Goal: Task Accomplishment & Management: Manage account settings

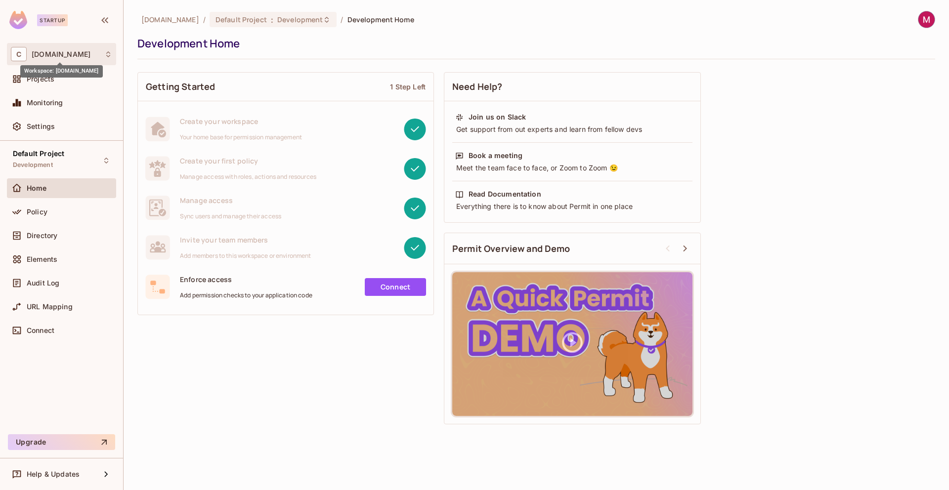
click at [67, 54] on span "[DOMAIN_NAME]" at bounding box center [61, 54] width 59 height 8
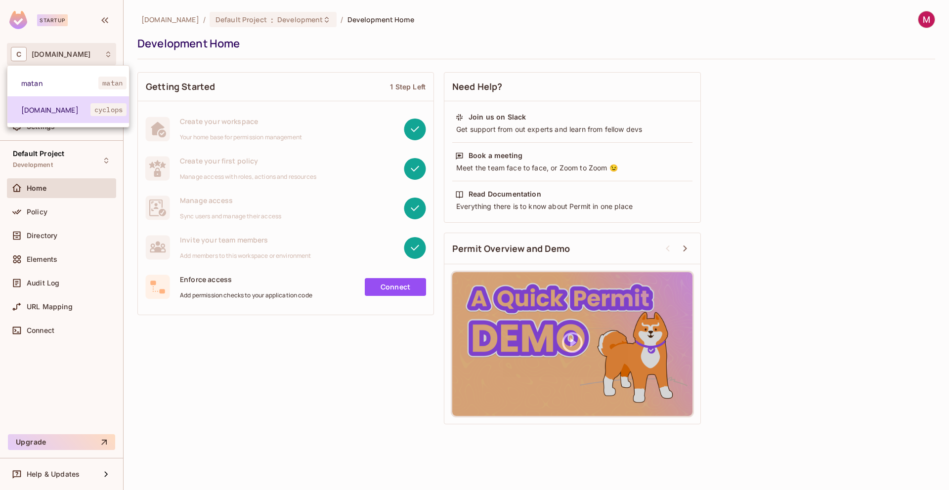
click at [66, 114] on li "[DOMAIN_NAME] cyclops" at bounding box center [68, 109] width 122 height 27
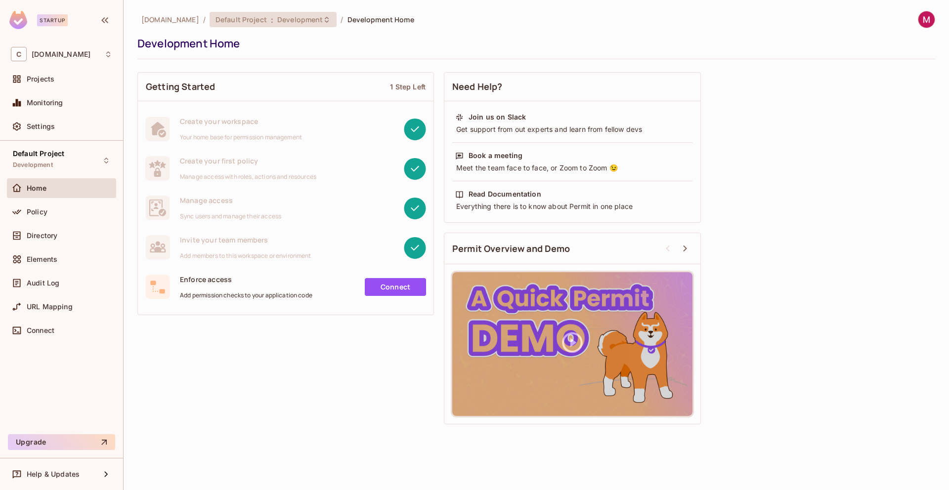
click at [277, 17] on span "Development" at bounding box center [299, 19] width 45 height 9
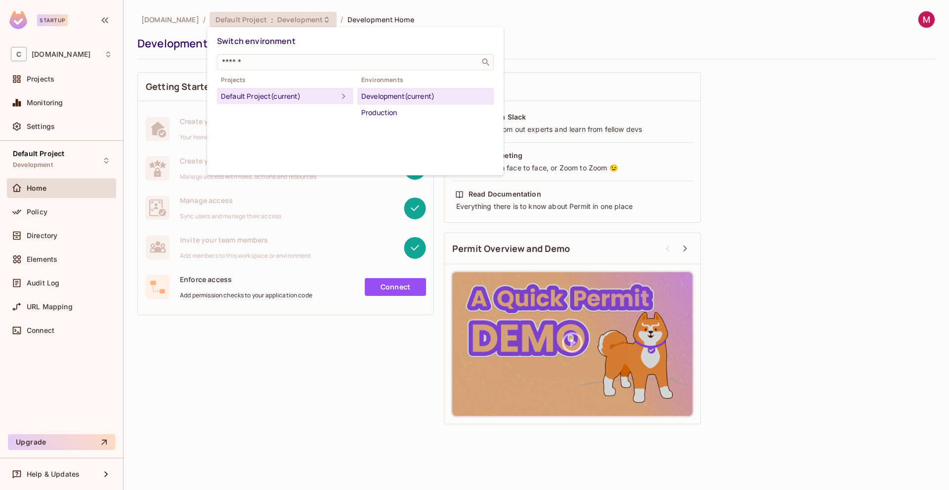
click at [606, 25] on div at bounding box center [474, 245] width 949 height 490
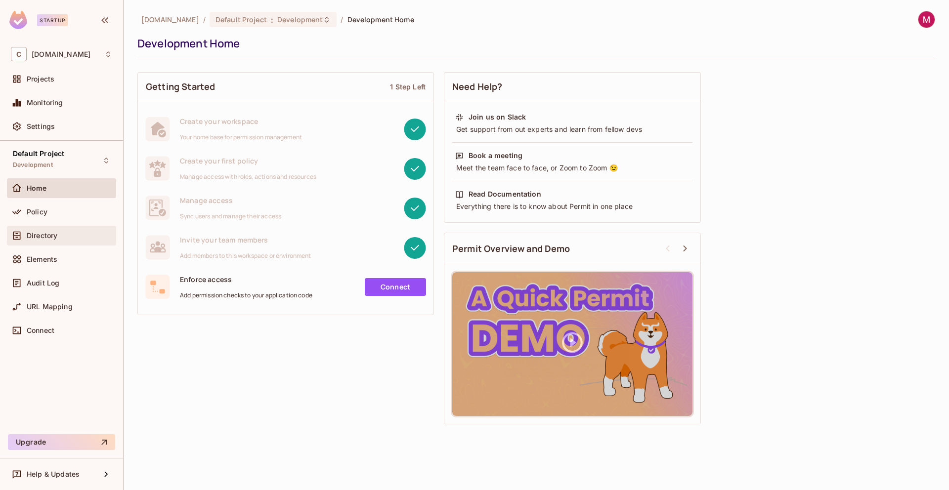
click at [33, 238] on span "Directory" at bounding box center [42, 236] width 31 height 8
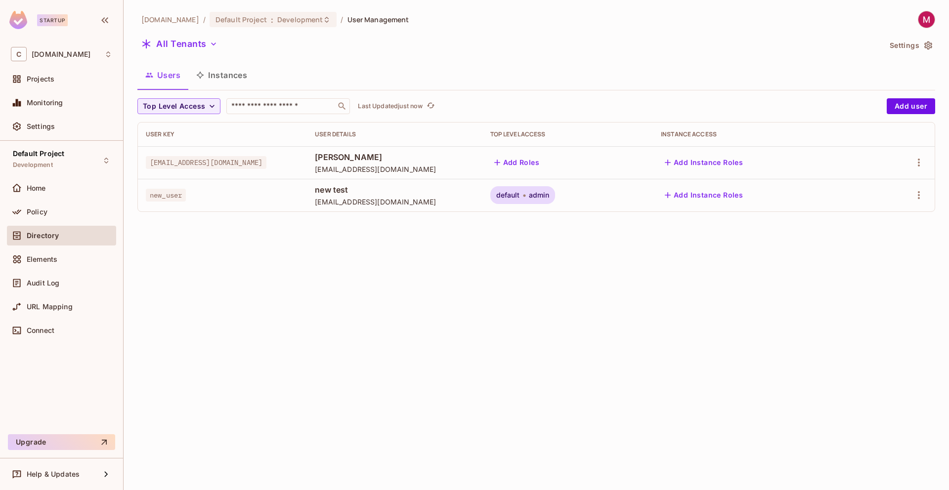
drag, startPoint x: 149, startPoint y: 163, endPoint x: 327, endPoint y: 163, distance: 177.4
click at [266, 162] on span "[EMAIL_ADDRESS][DOMAIN_NAME]" at bounding box center [206, 162] width 121 height 13
click at [912, 109] on button "Add user" at bounding box center [910, 106] width 48 height 16
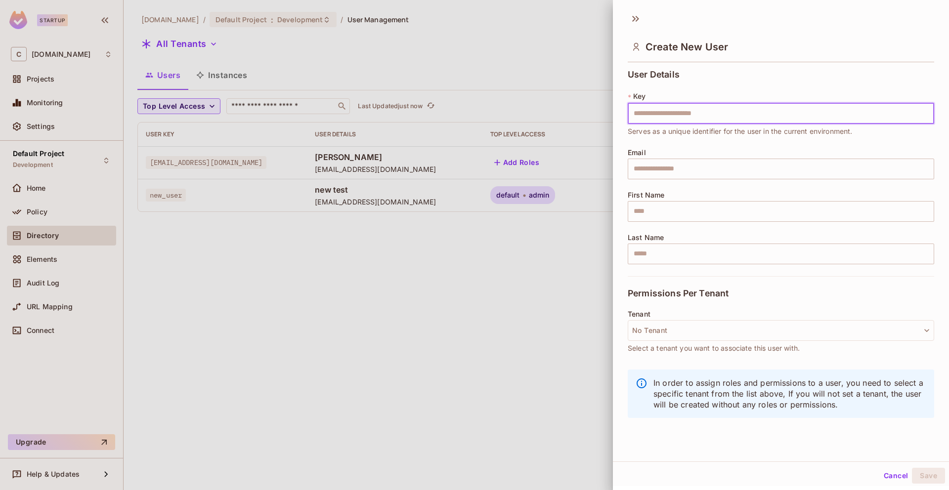
click at [644, 114] on input "text" at bounding box center [781, 113] width 306 height 21
click at [654, 116] on input "text" at bounding box center [781, 113] width 306 height 21
type input "**********"
click at [672, 166] on input "text" at bounding box center [781, 169] width 306 height 21
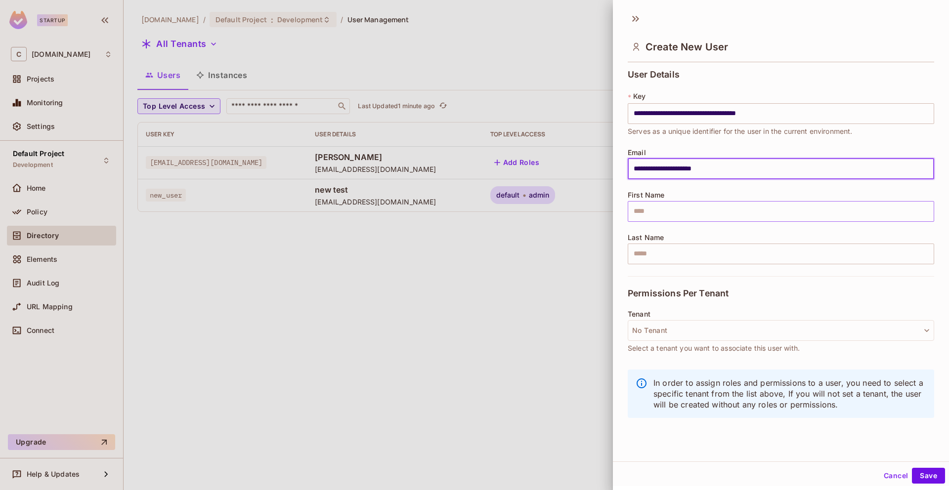
type input "**********"
click at [674, 216] on input "text" at bounding box center [781, 211] width 306 height 21
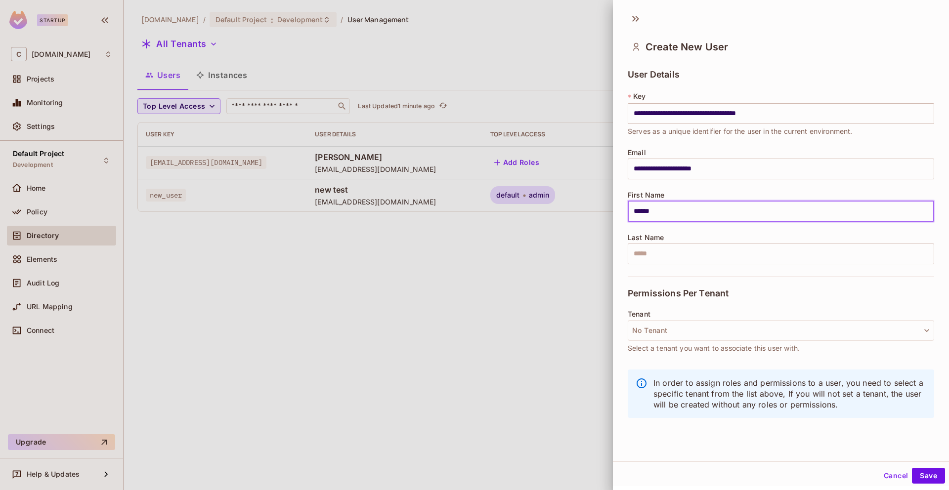
type input "******"
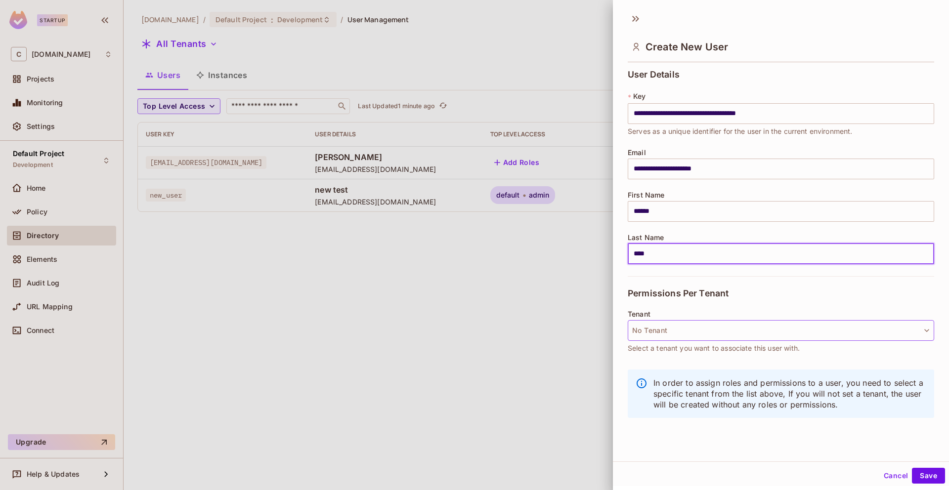
type input "****"
click at [690, 327] on button "No Tenant" at bounding box center [781, 330] width 306 height 21
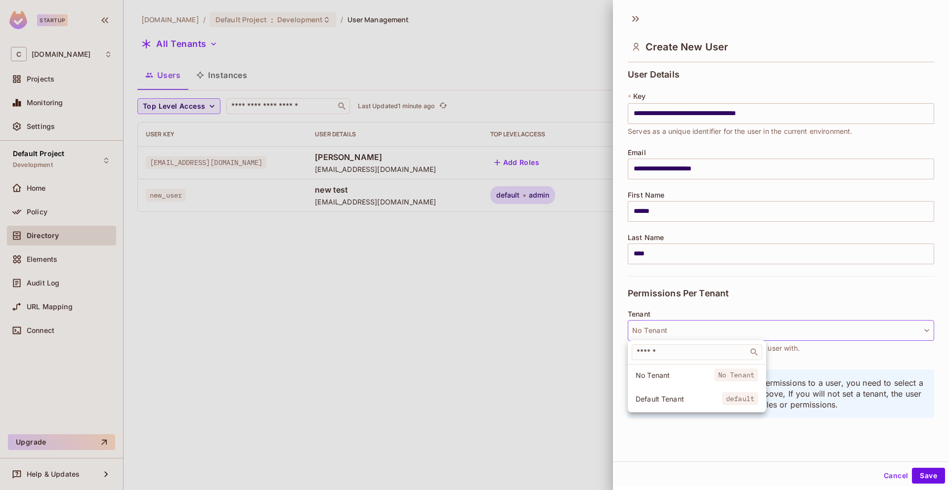
click at [690, 327] on div at bounding box center [474, 245] width 949 height 490
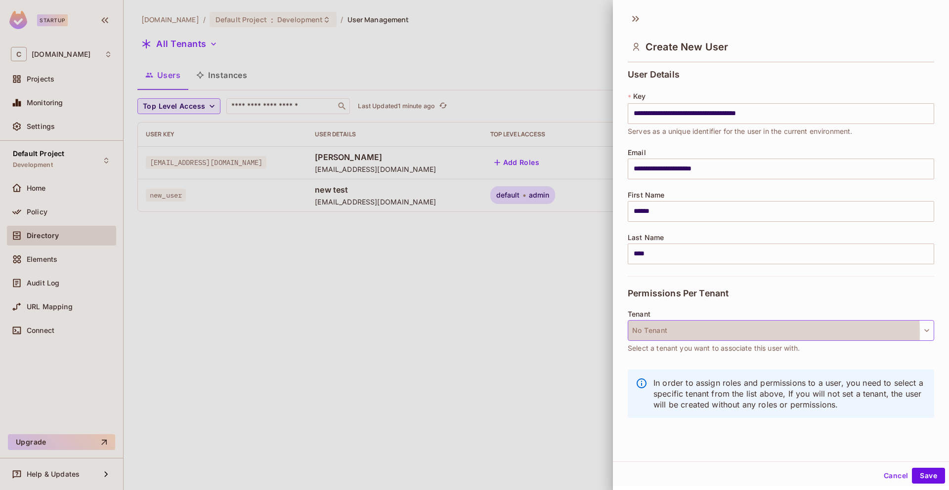
click at [688, 333] on button "No Tenant" at bounding box center [781, 330] width 306 height 21
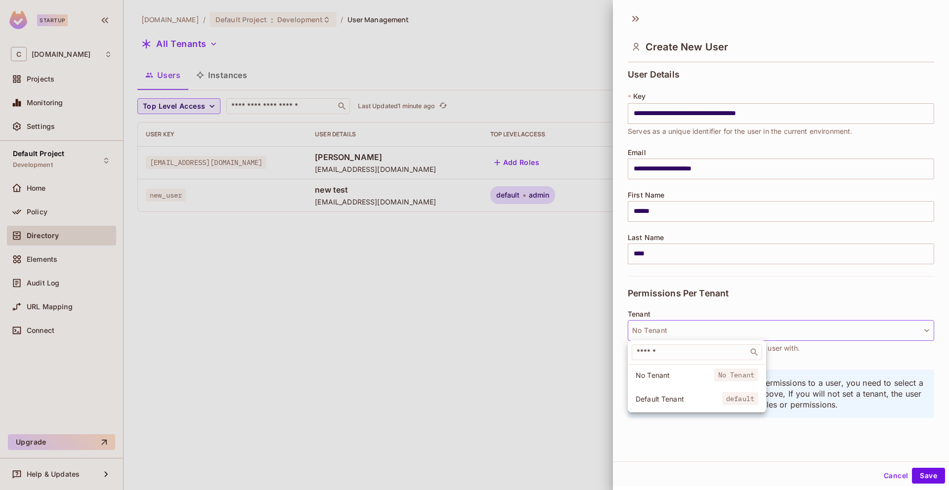
click at [688, 333] on div at bounding box center [474, 245] width 949 height 490
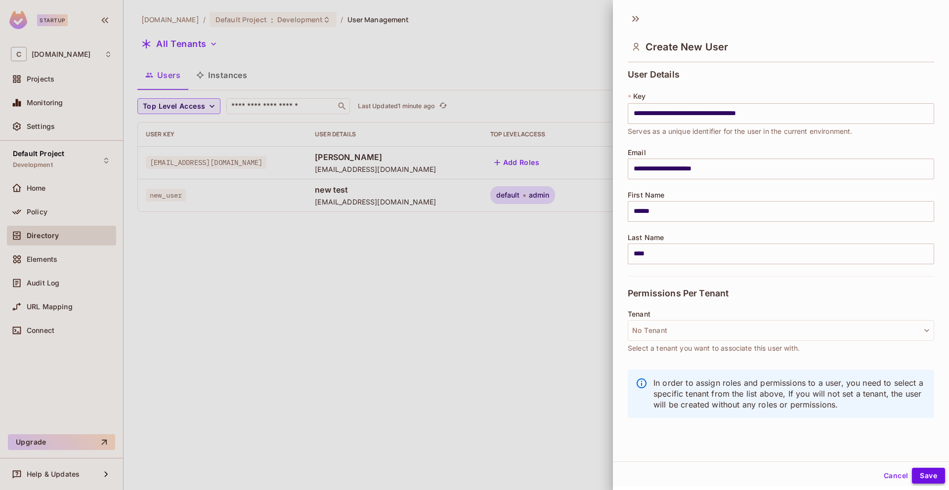
click at [919, 475] on button "Save" at bounding box center [928, 476] width 33 height 16
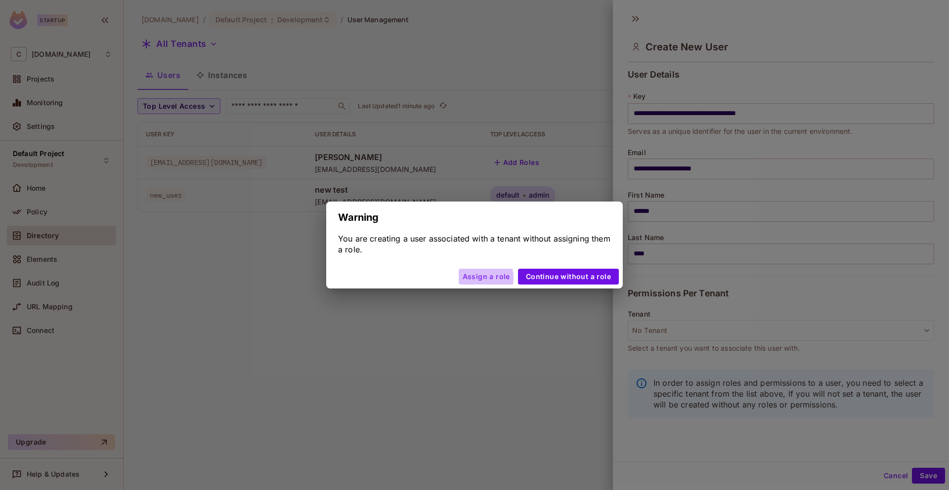
click at [473, 278] on button "Assign a role" at bounding box center [486, 277] width 55 height 16
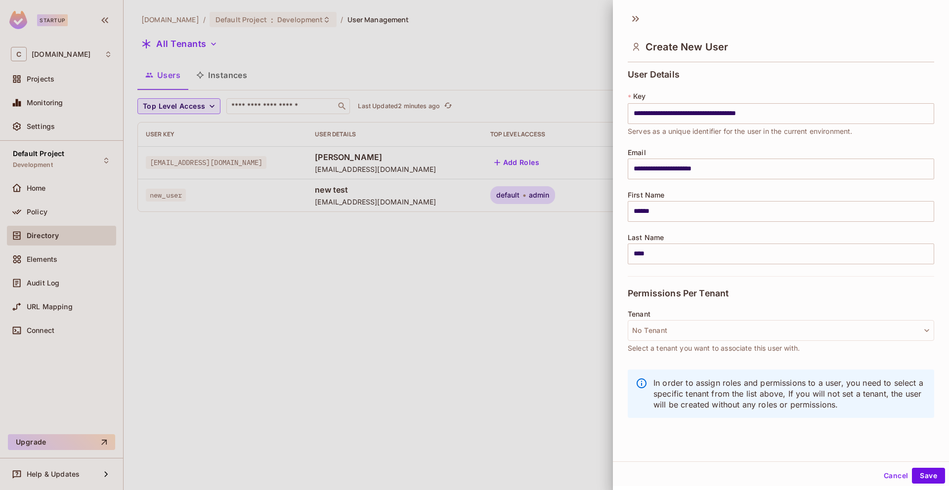
scroll to position [1, 0]
click at [835, 332] on button "No Tenant" at bounding box center [781, 329] width 306 height 21
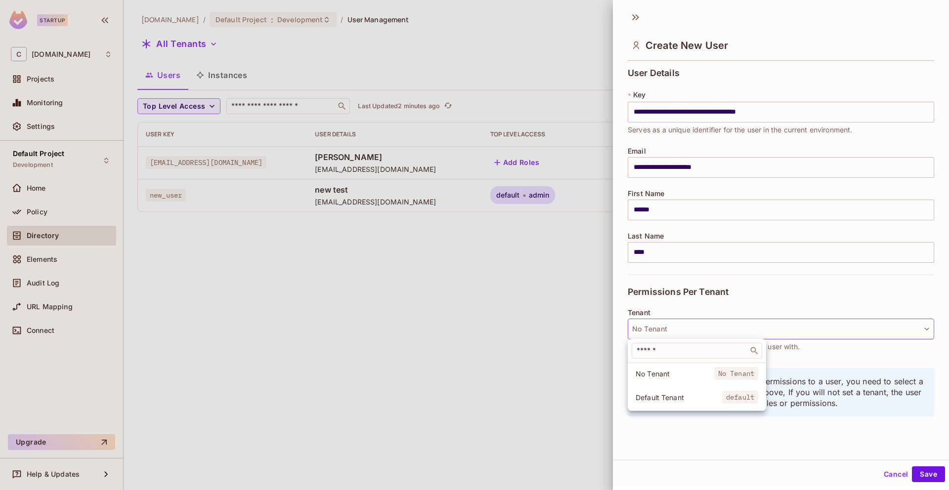
click at [666, 374] on span "No Tenant" at bounding box center [674, 373] width 79 height 9
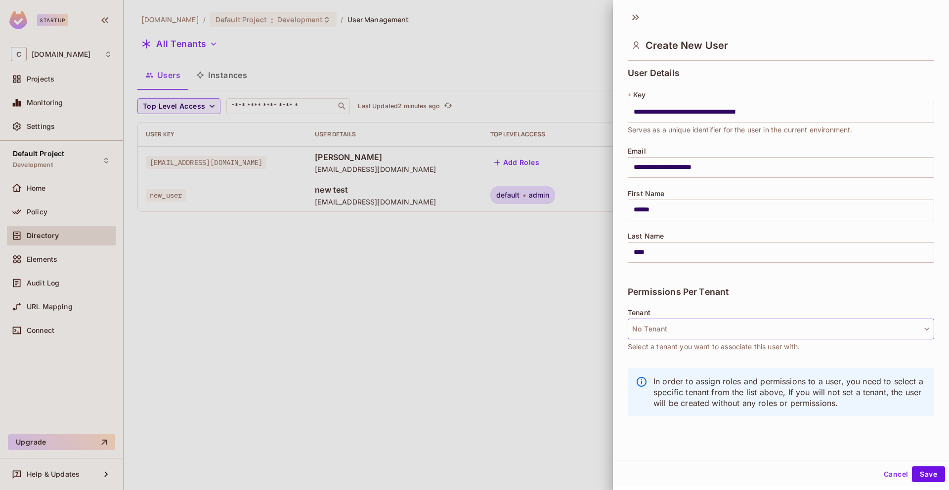
click at [664, 327] on button "No Tenant" at bounding box center [781, 329] width 306 height 21
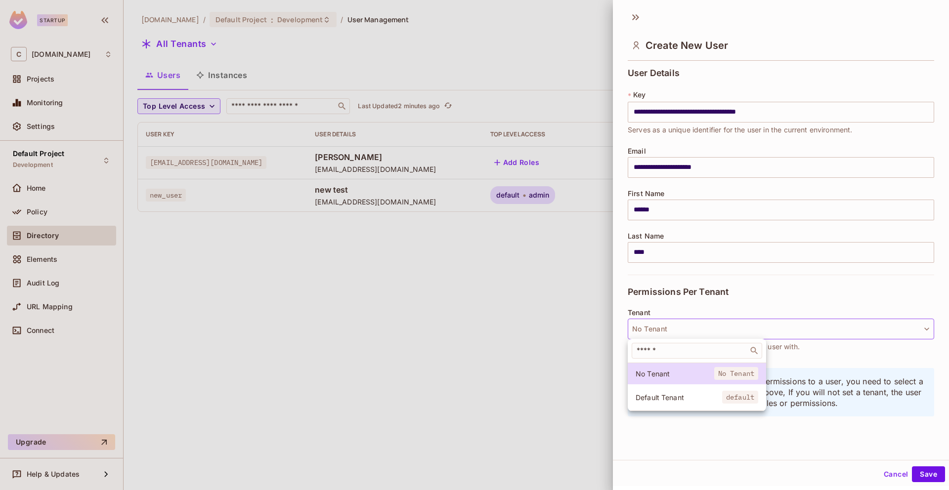
click at [675, 399] on span "Default Tenant" at bounding box center [678, 397] width 86 height 9
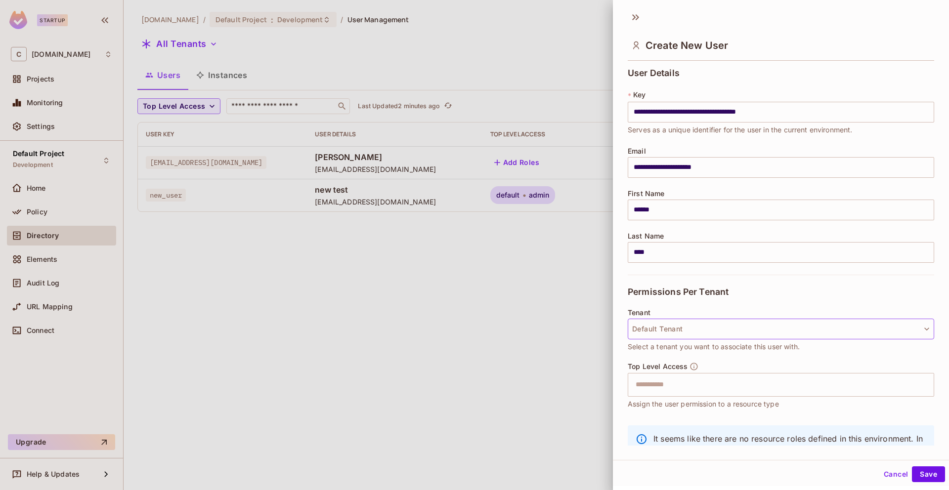
click at [861, 322] on button "Default Tenant" at bounding box center [781, 329] width 306 height 21
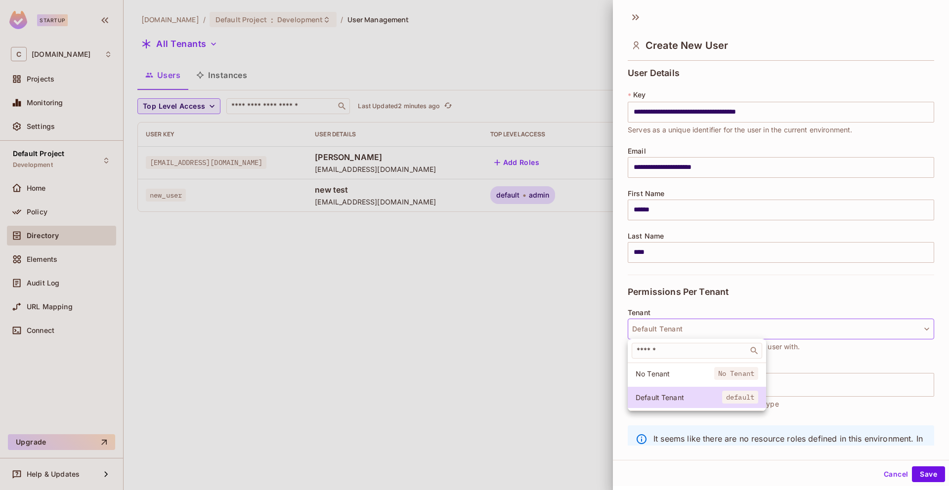
click at [857, 311] on div at bounding box center [474, 245] width 949 height 490
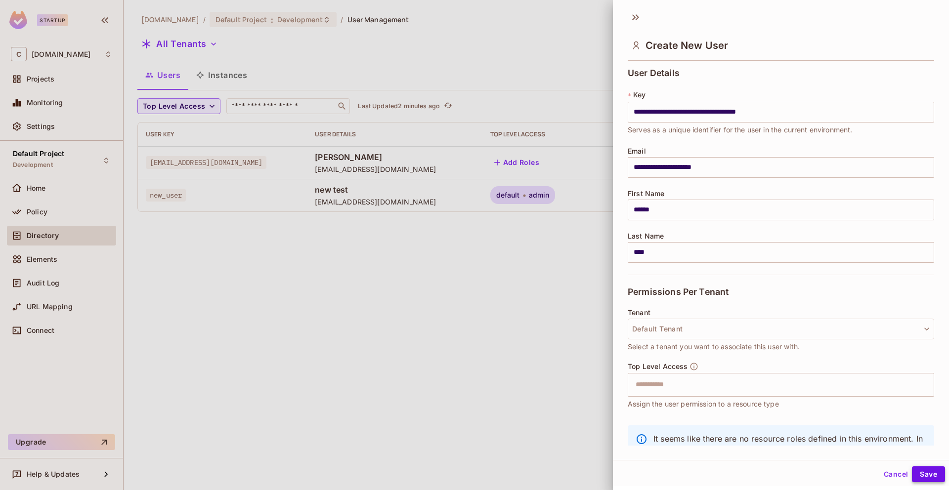
click at [928, 474] on button "Save" at bounding box center [928, 474] width 33 height 16
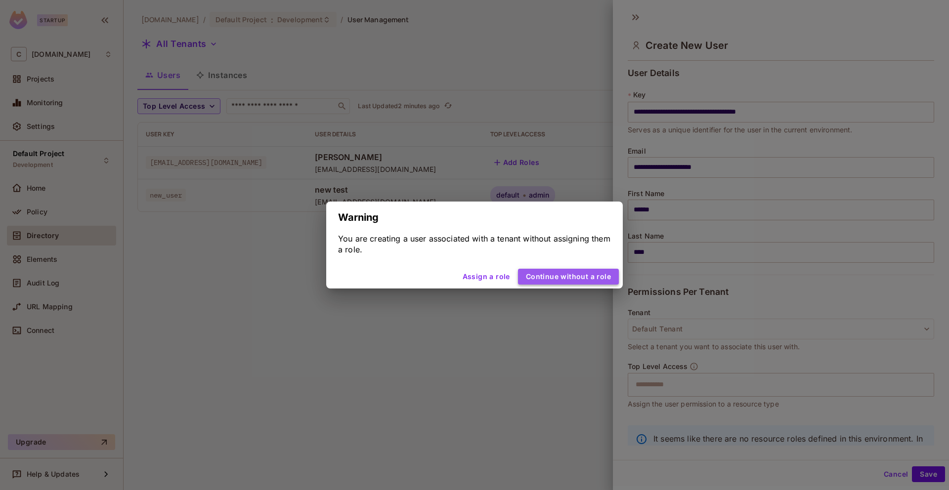
click at [573, 277] on button "Continue without a role" at bounding box center [568, 277] width 101 height 16
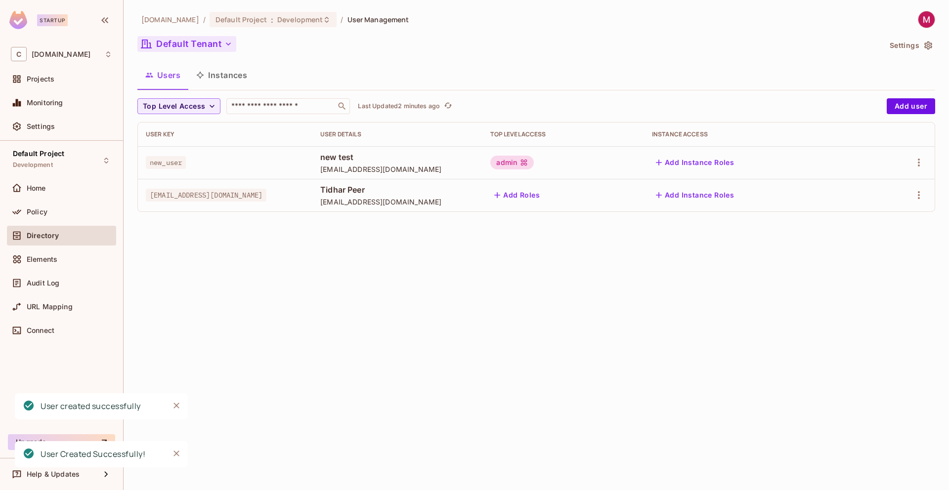
click at [199, 48] on button "Default Tenant" at bounding box center [186, 44] width 99 height 16
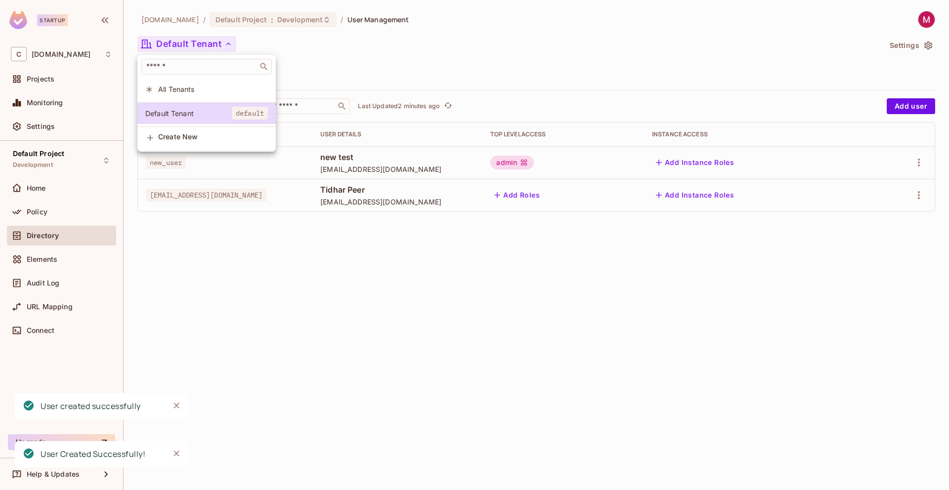
click at [298, 64] on div at bounding box center [474, 245] width 949 height 490
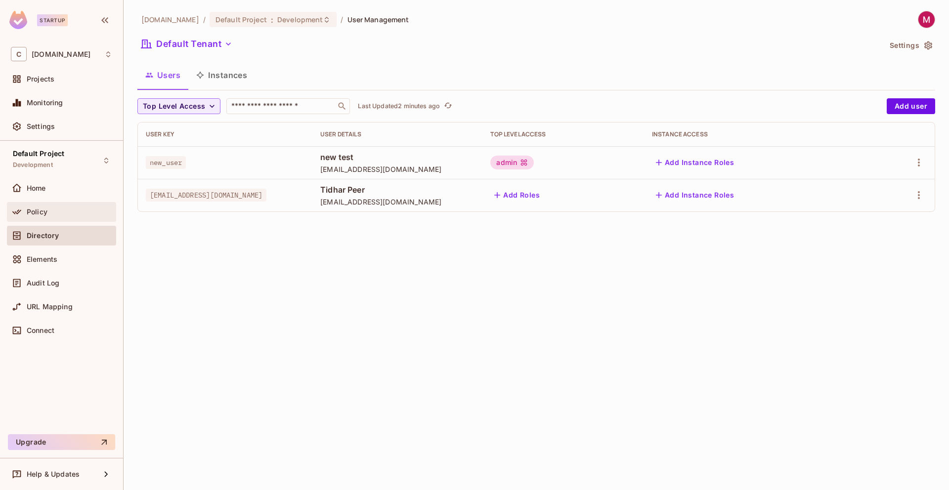
click at [37, 216] on div "Policy" at bounding box center [61, 212] width 101 height 12
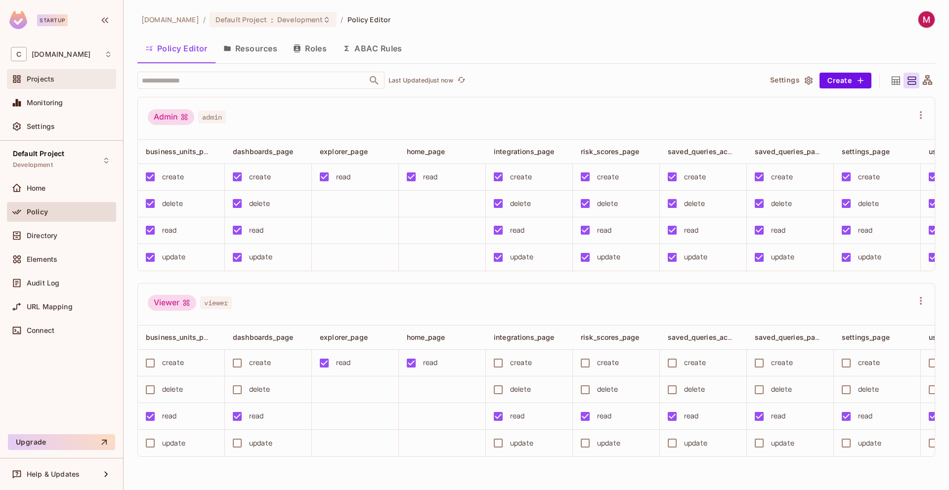
click at [32, 79] on span "Projects" at bounding box center [41, 79] width 28 height 8
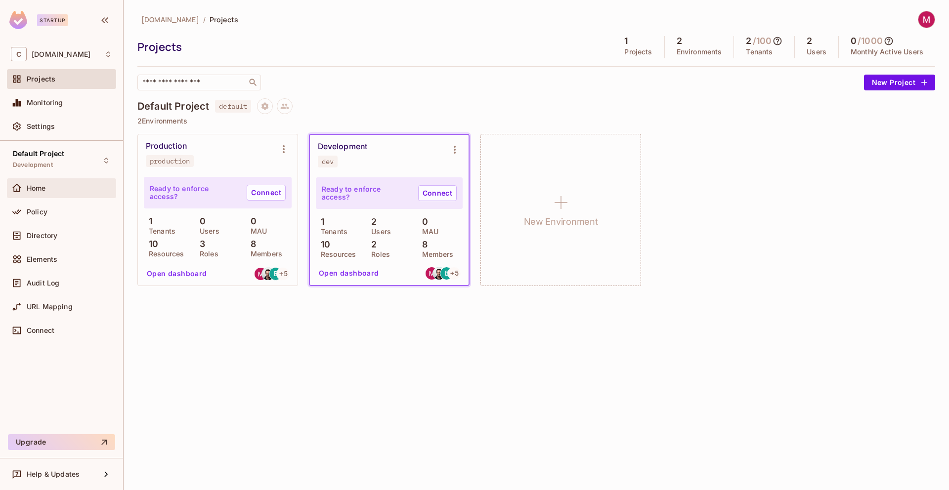
click at [36, 193] on div "Home" at bounding box center [61, 188] width 101 height 12
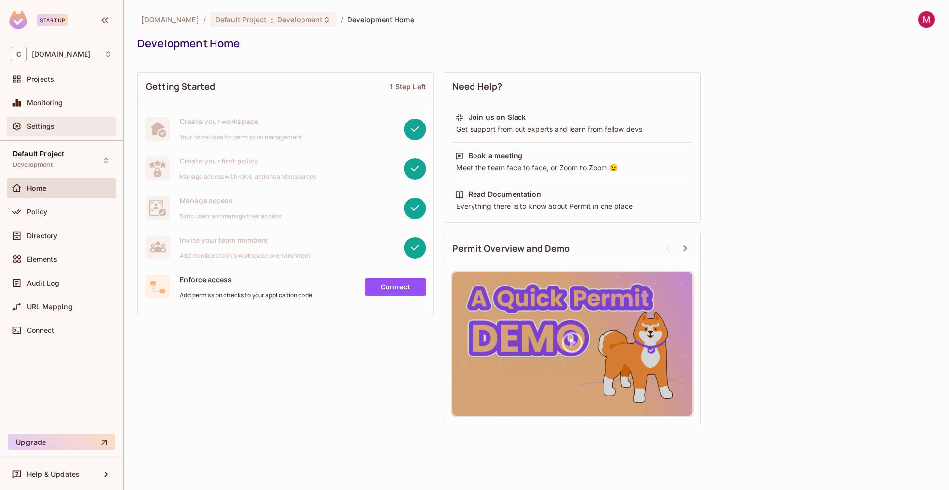
click at [40, 130] on span "Settings" at bounding box center [41, 127] width 28 height 8
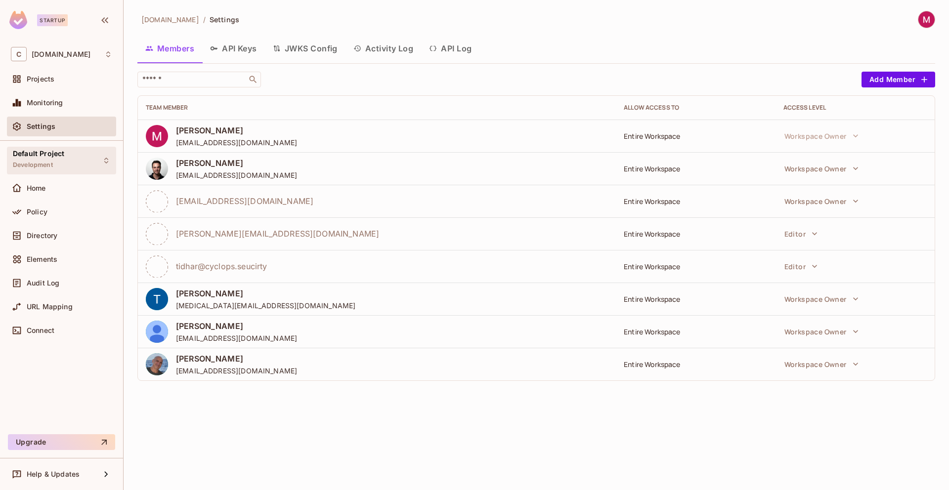
click at [38, 161] on div "Default Project Development" at bounding box center [38, 160] width 51 height 21
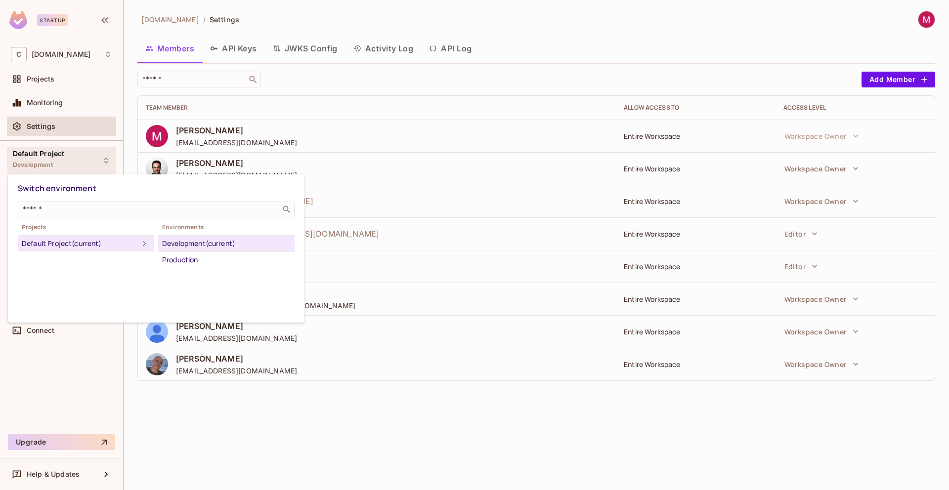
click at [38, 161] on div at bounding box center [474, 245] width 949 height 490
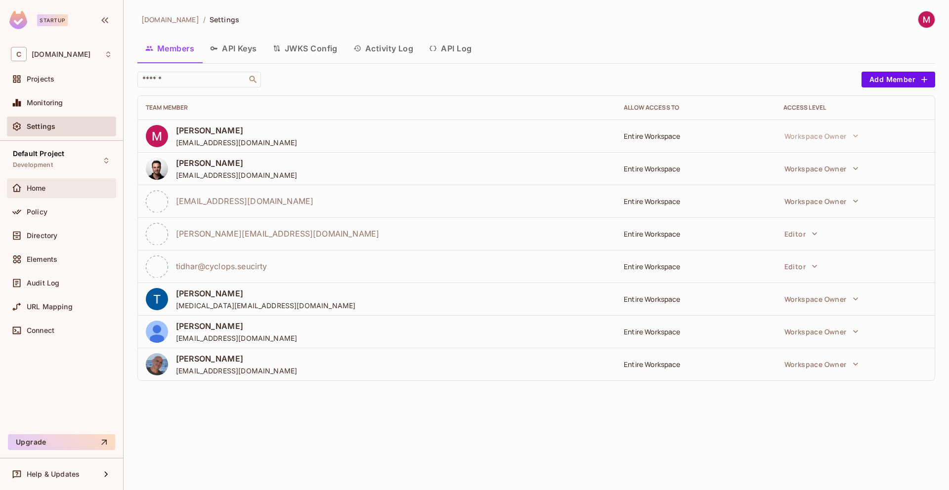
click at [29, 192] on div "Home" at bounding box center [61, 188] width 101 height 12
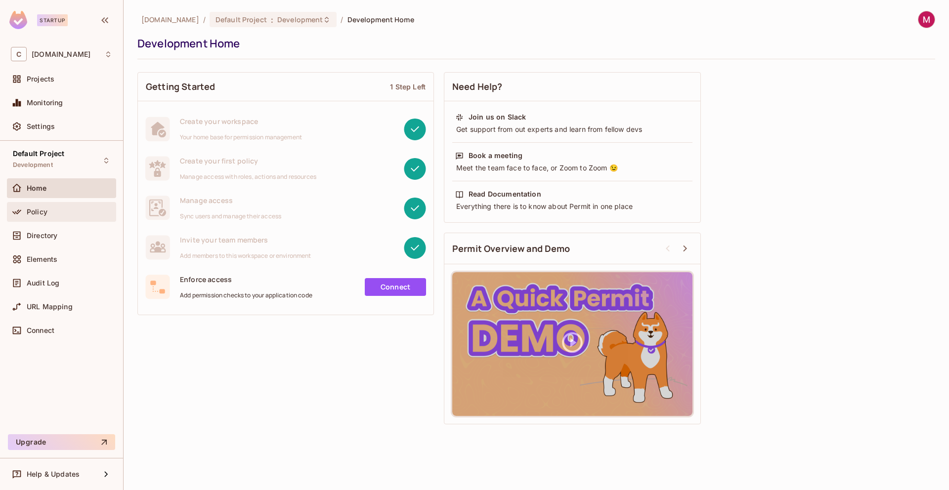
click at [33, 208] on span "Policy" at bounding box center [37, 212] width 21 height 8
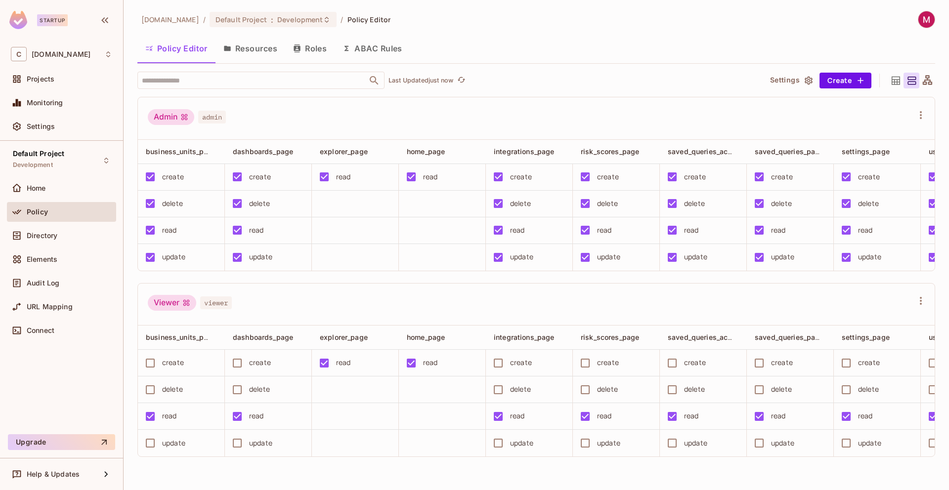
click at [795, 80] on button "Settings" at bounding box center [790, 81] width 49 height 16
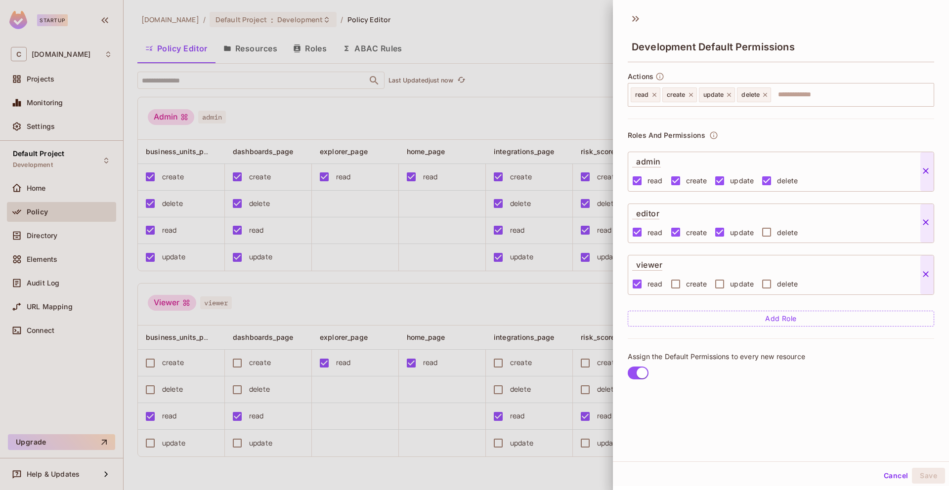
click at [546, 61] on div at bounding box center [474, 245] width 949 height 490
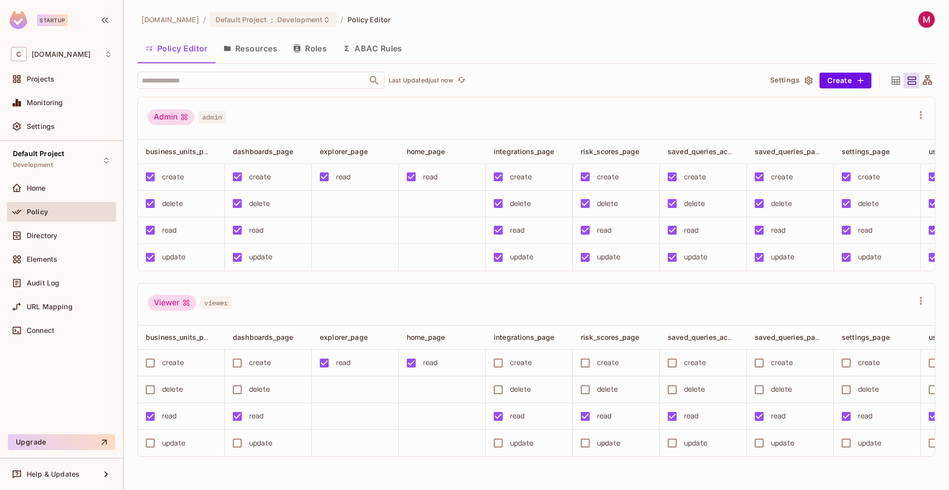
click at [236, 48] on button "Resources" at bounding box center [250, 48] width 70 height 25
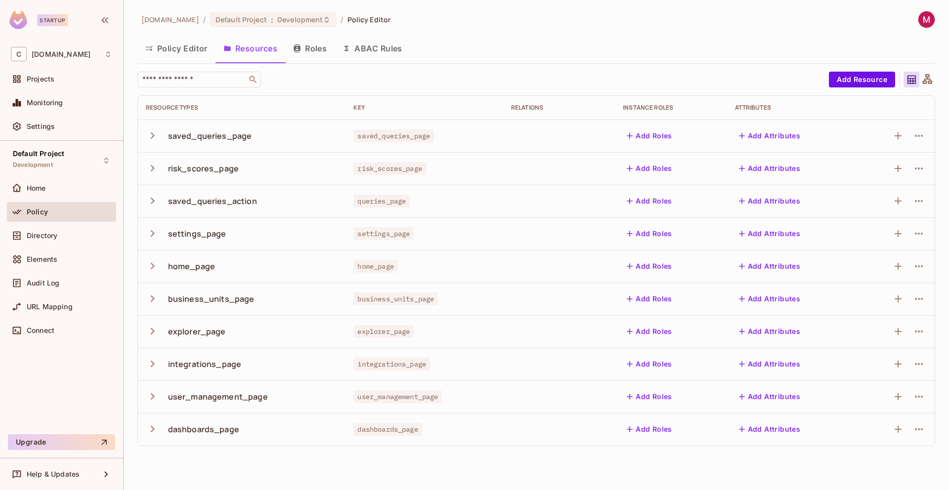
click at [308, 50] on button "Roles" at bounding box center [309, 48] width 49 height 25
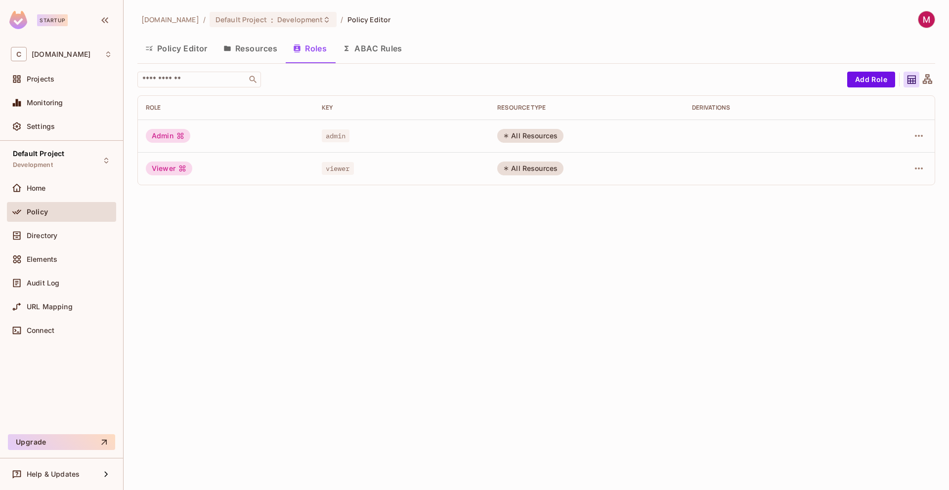
click at [182, 49] on button "Policy Editor" at bounding box center [176, 48] width 78 height 25
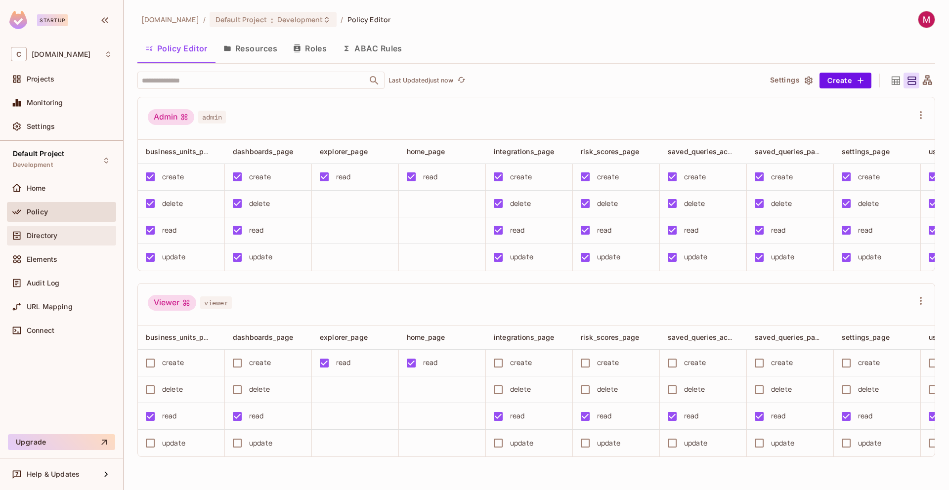
click at [43, 236] on span "Directory" at bounding box center [42, 236] width 31 height 8
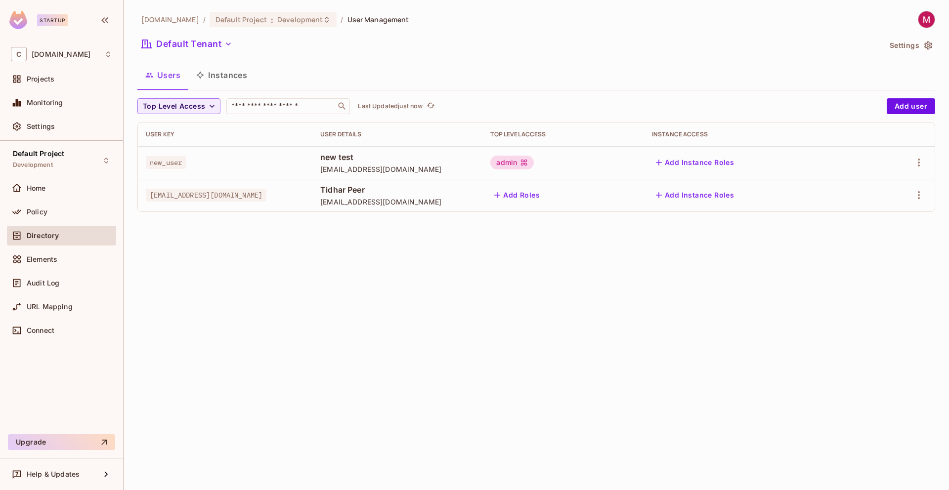
click at [915, 50] on button "Settings" at bounding box center [909, 46] width 49 height 16
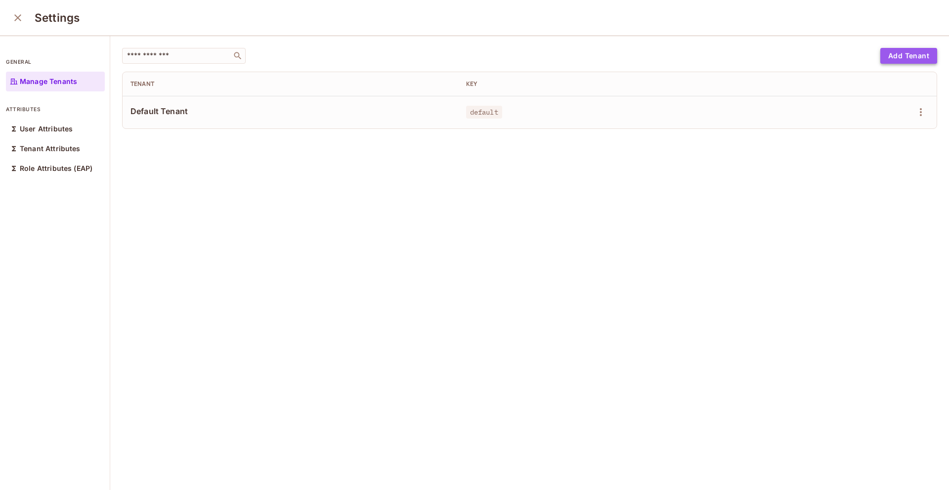
click at [882, 61] on button "Add Tenant" at bounding box center [908, 56] width 57 height 16
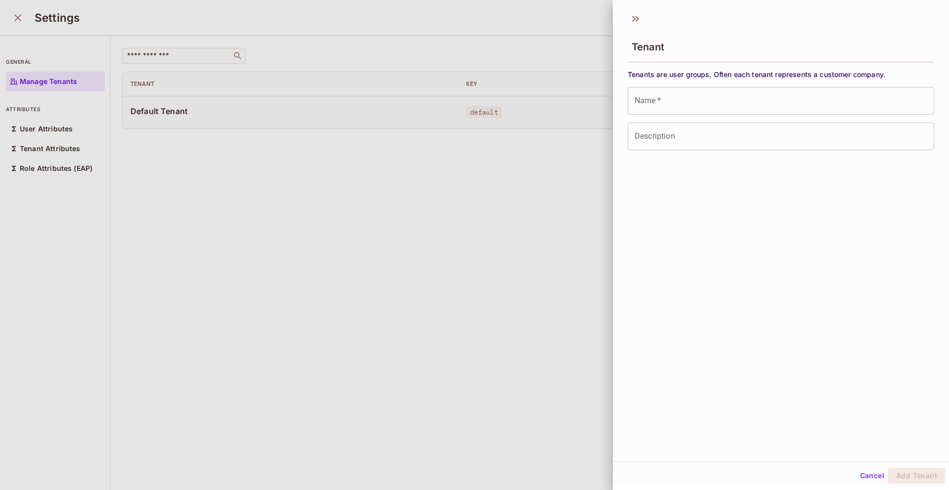
click at [662, 102] on input "Name   *" at bounding box center [781, 101] width 306 height 28
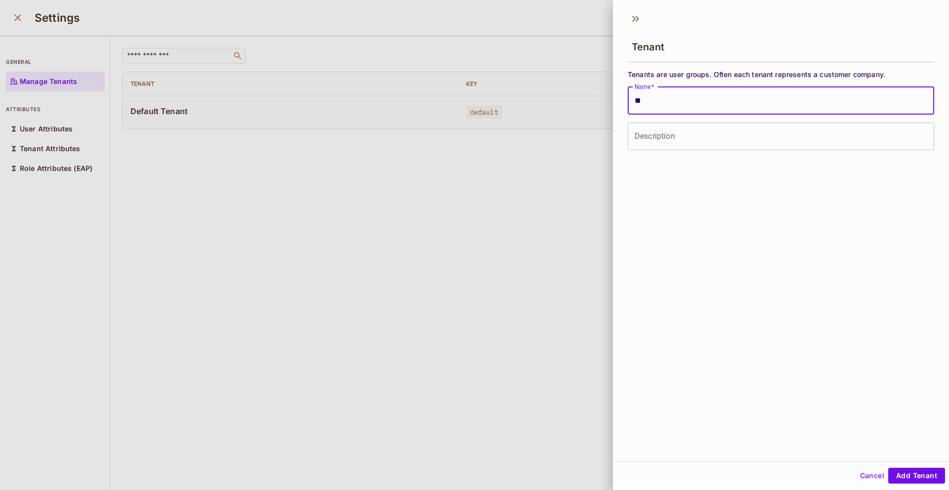
type input "*"
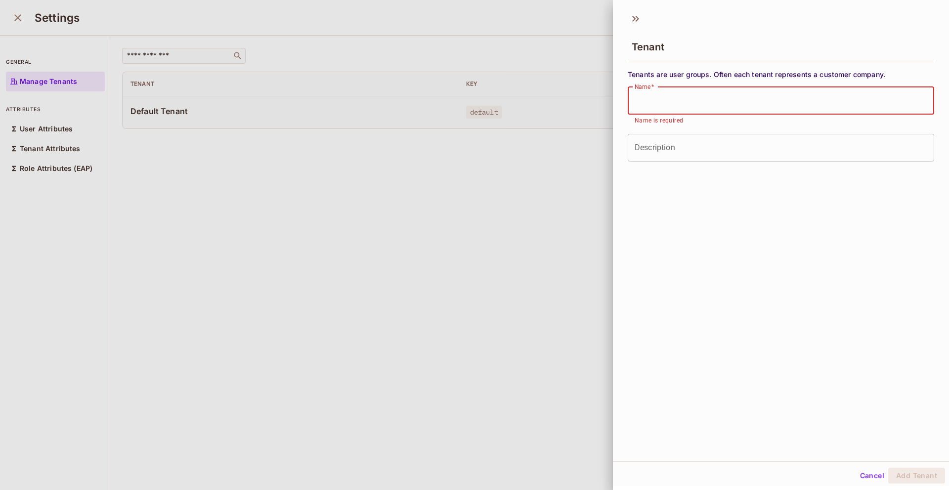
click at [646, 105] on input "Name   *" at bounding box center [781, 101] width 306 height 28
paste input "**********"
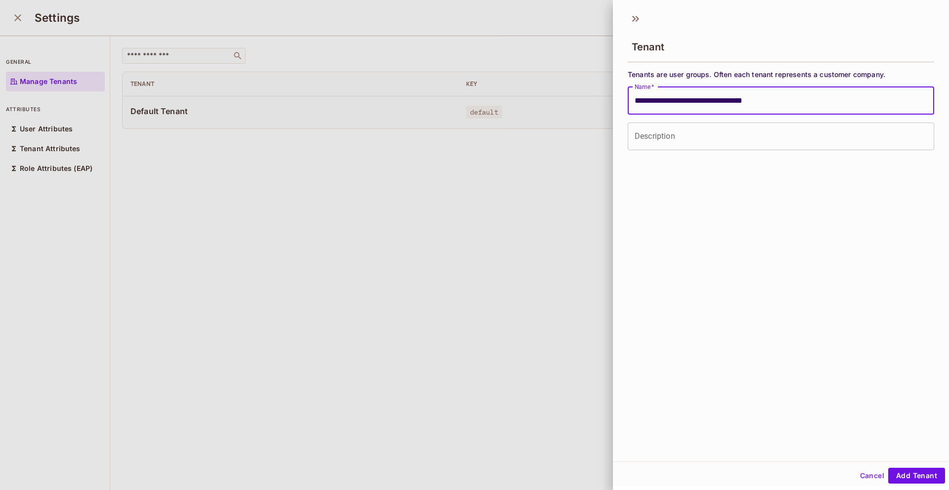
type input "**********"
click at [678, 135] on input "Description" at bounding box center [781, 137] width 306 height 28
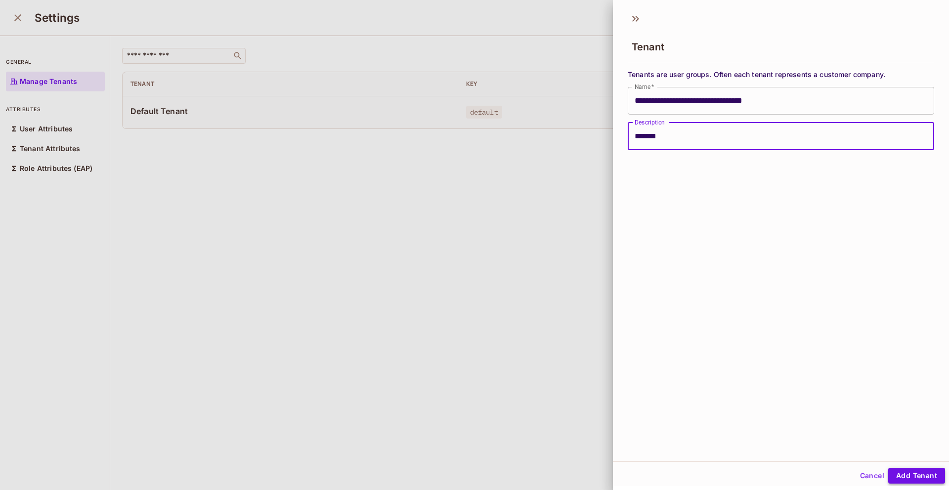
type input "*******"
click at [907, 475] on button "Add Tenant" at bounding box center [916, 476] width 57 height 16
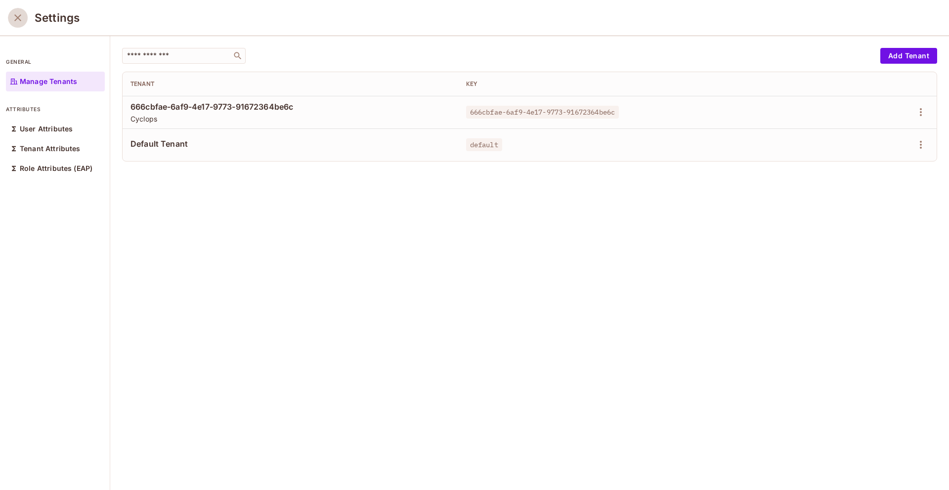
click at [17, 19] on icon "close" at bounding box center [17, 17] width 7 height 7
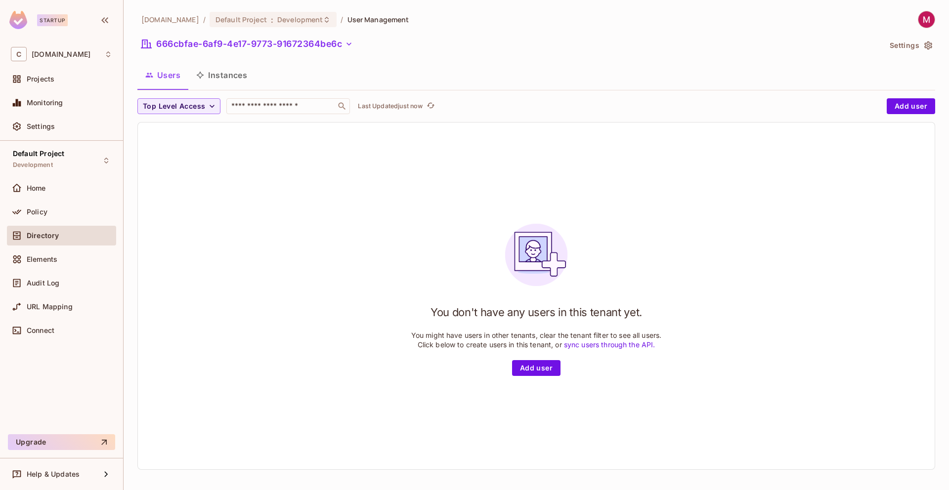
click at [38, 227] on div "Directory" at bounding box center [61, 236] width 109 height 20
click at [226, 85] on button "Instances" at bounding box center [221, 75] width 67 height 25
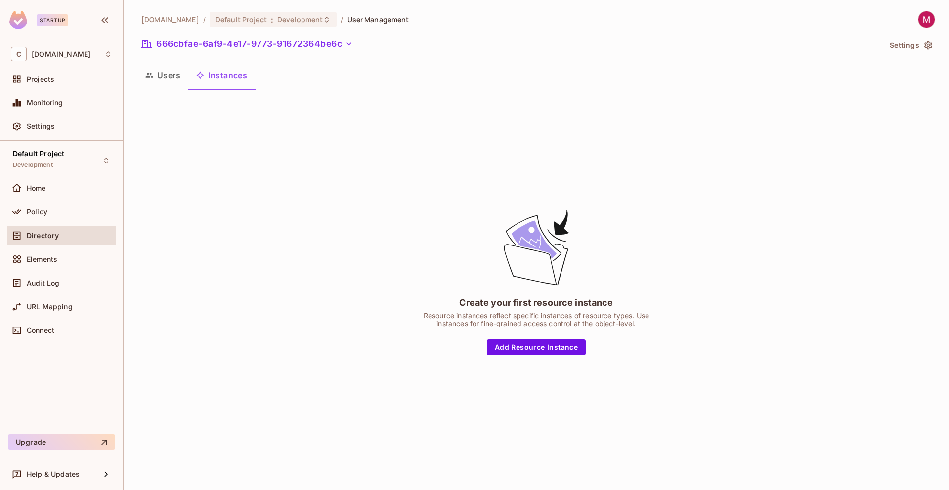
click at [166, 79] on button "Users" at bounding box center [162, 75] width 51 height 25
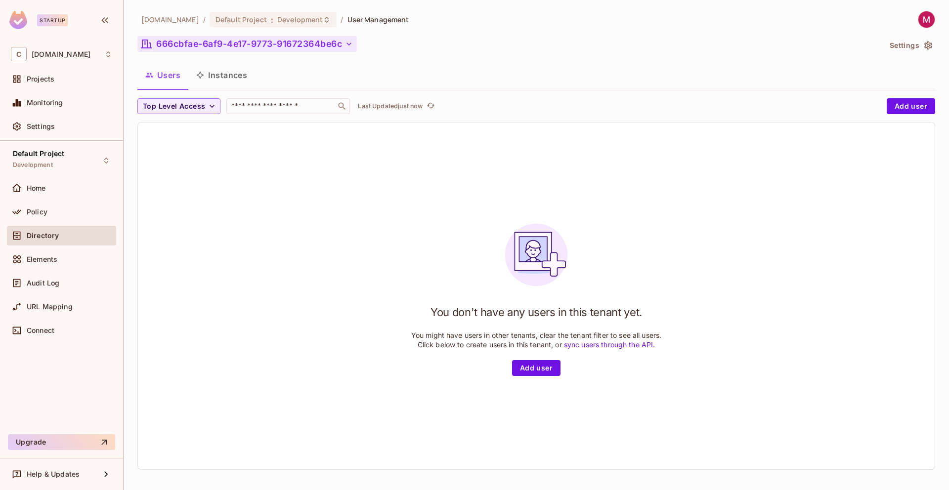
click at [219, 45] on button "666cbfae-6af9-4e17-9773-91672364be6c" at bounding box center [246, 44] width 219 height 16
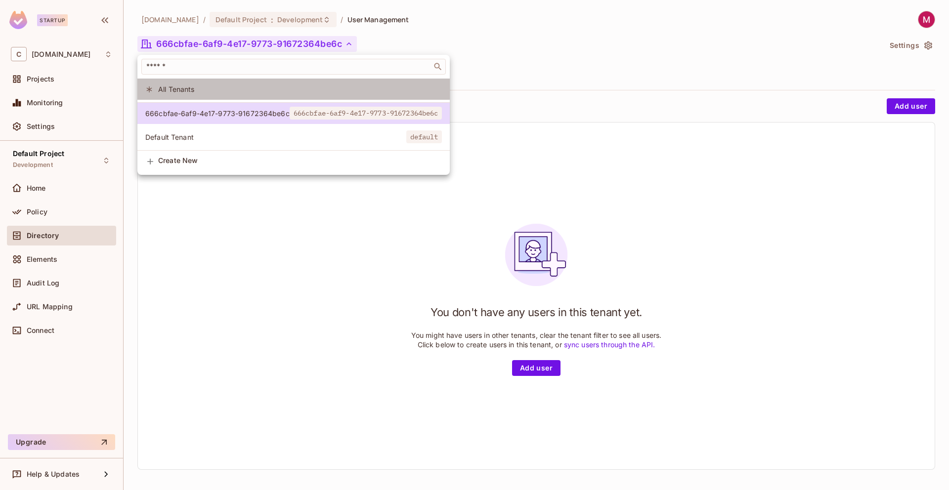
click at [189, 94] on li "All Tenants" at bounding box center [293, 89] width 312 height 21
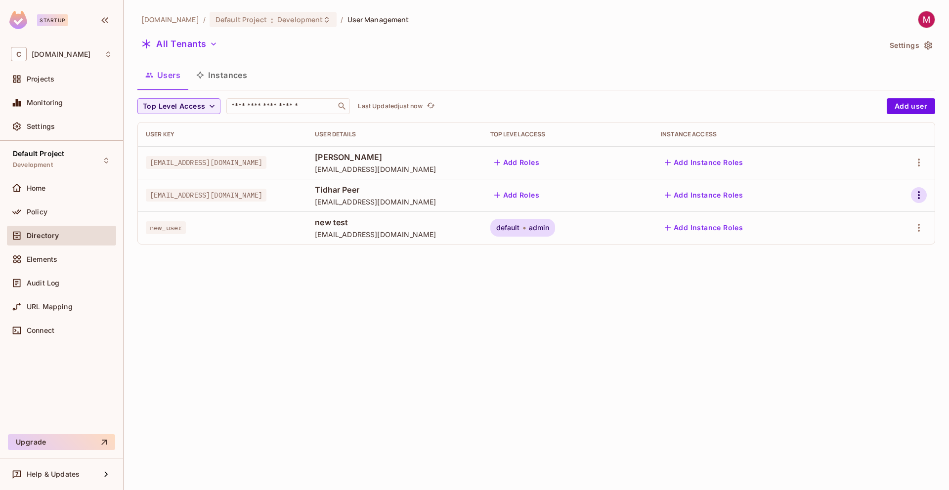
click at [920, 194] on icon "button" at bounding box center [919, 195] width 12 height 12
click at [874, 223] on li "Edit" at bounding box center [873, 218] width 92 height 22
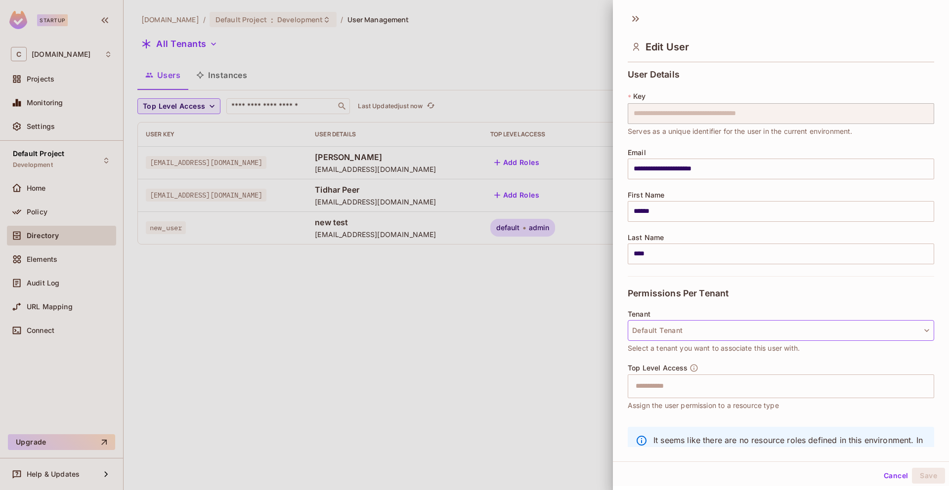
click at [655, 334] on button "Default Tenant" at bounding box center [781, 330] width 306 height 21
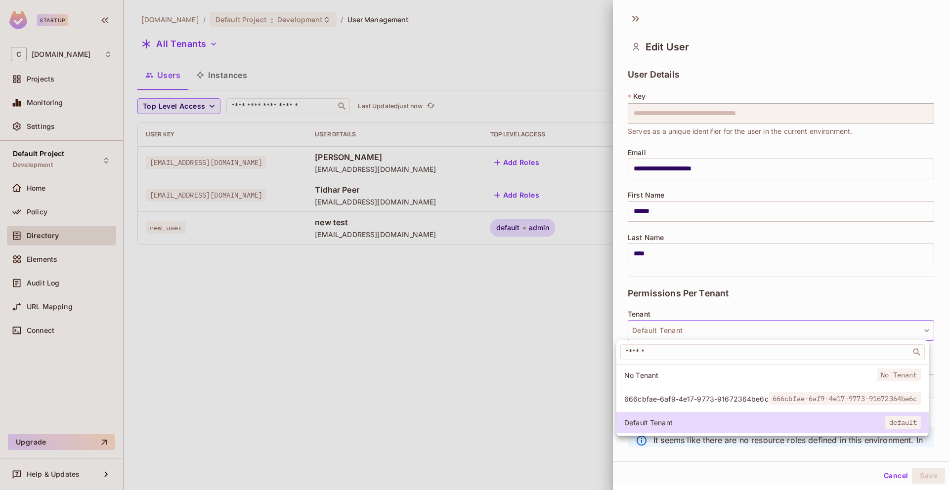
click at [664, 403] on span "666cbfae-6af9-4e17-9773-91672364be6c" at bounding box center [696, 398] width 144 height 9
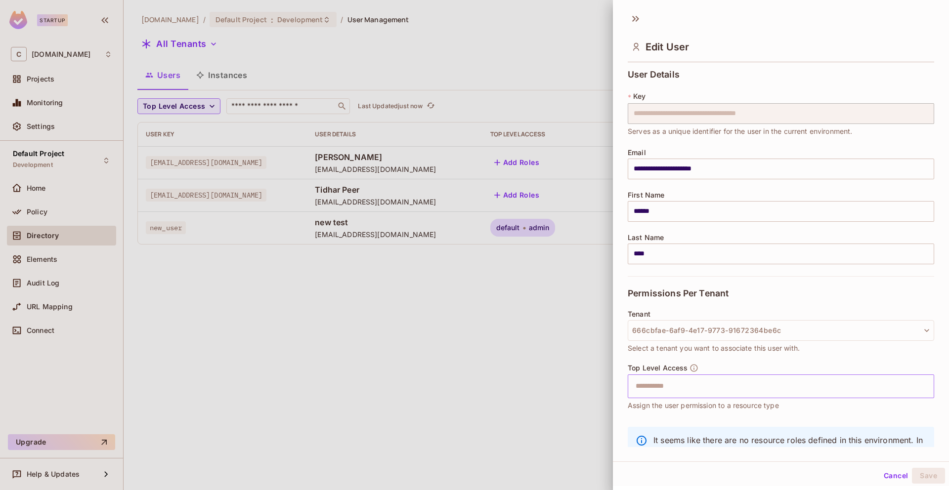
click at [657, 384] on input "text" at bounding box center [772, 387] width 285 height 20
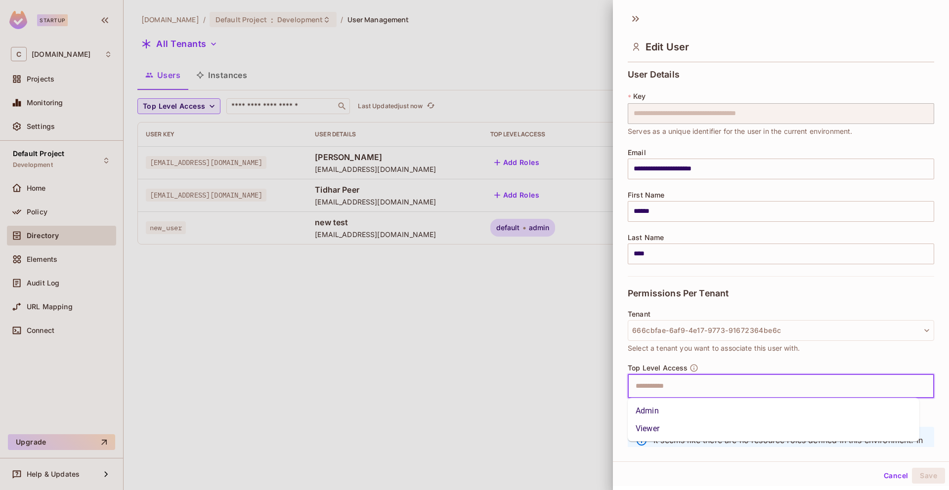
click at [646, 414] on li "Admin" at bounding box center [774, 411] width 292 height 18
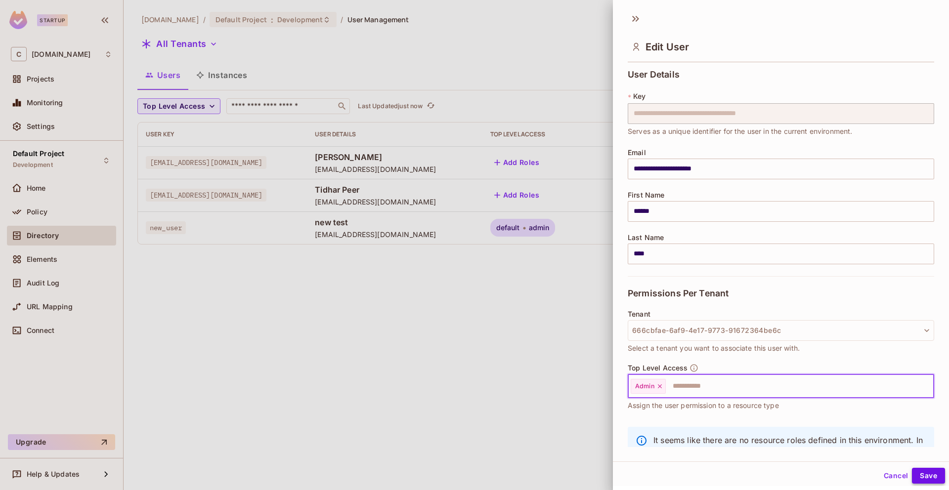
click at [924, 479] on button "Save" at bounding box center [928, 476] width 33 height 16
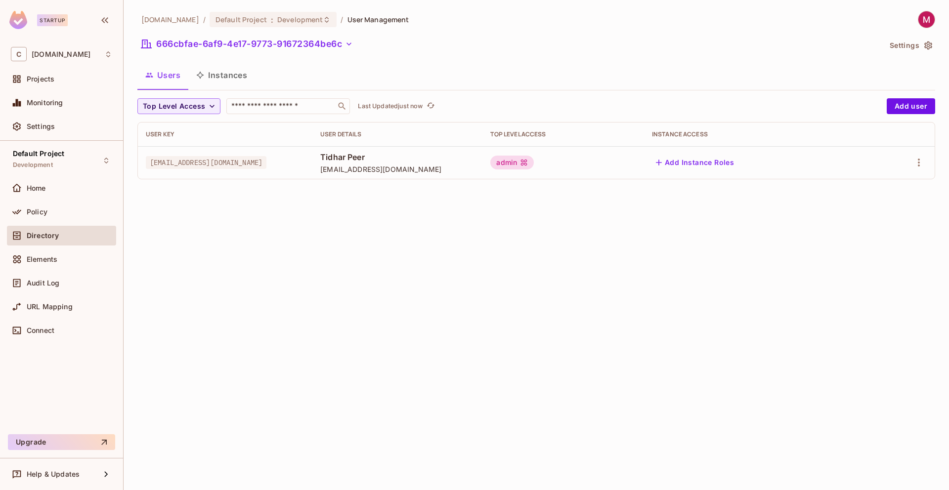
click at [276, 213] on div "[DOMAIN_NAME] / Default Project : Development / User Management 666cbfae-6af9-4…" at bounding box center [536, 245] width 825 height 490
